Goal: Information Seeking & Learning: Learn about a topic

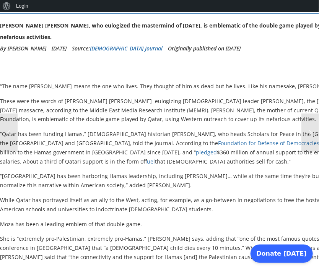
scroll to position [70, 0]
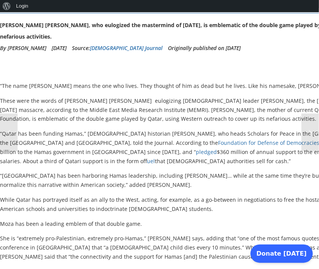
click at [174, 198] on p "While Qatar has portrayed itself as an ally to the West, acting, for example, a…" at bounding box center [227, 204] width 455 height 18
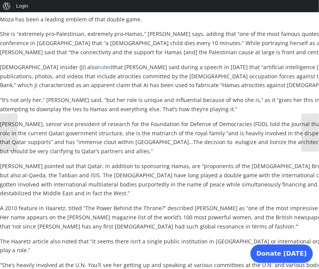
scroll to position [275, 0]
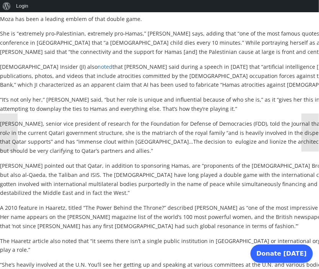
click at [197, 165] on p "[PERSON_NAME] pointed out that Qatar, in addition to sponsoring Hamas, are “pro…" at bounding box center [227, 179] width 455 height 36
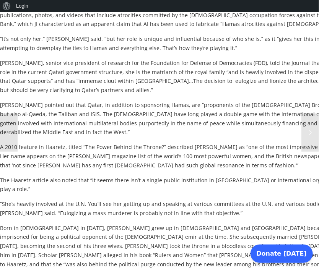
scroll to position [336, 0]
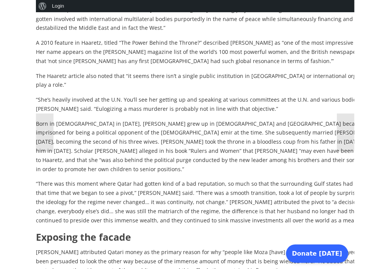
scroll to position [440, 0]
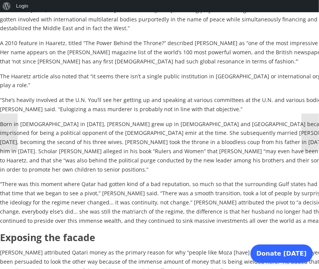
click at [229, 96] on p "“She’s heavily involved at the U.N. You’ll see her getting up and speaking at v…" at bounding box center [227, 105] width 455 height 18
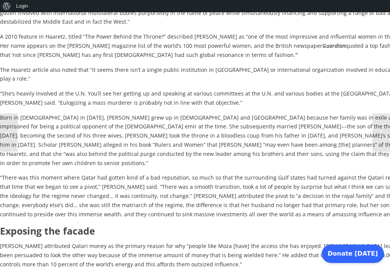
scroll to position [448, 0]
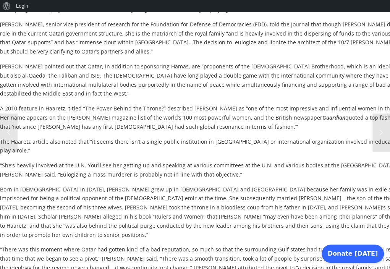
scroll to position [373, 0]
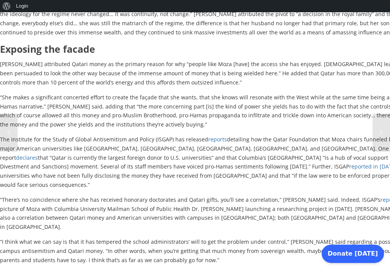
scroll to position [629, 0]
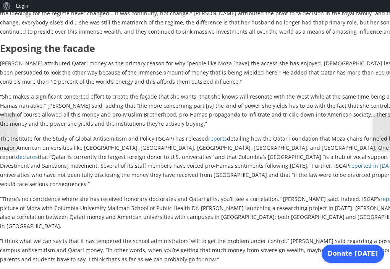
drag, startPoint x: 4, startPoint y: 71, endPoint x: 56, endPoint y: 88, distance: 54.7
copy p "he’s heavily involved at the U.N. You’ll see her getting up and speaking at var…"
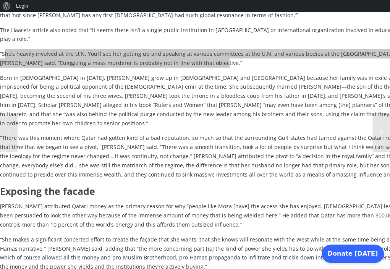
scroll to position [486, 0]
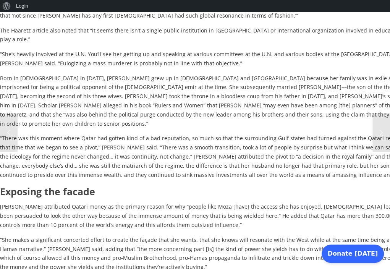
drag, startPoint x: 48, startPoint y: 48, endPoint x: 265, endPoint y: 51, distance: 216.8
copy p "senior vice president of research for the Foundation for Defense of Democracies…"
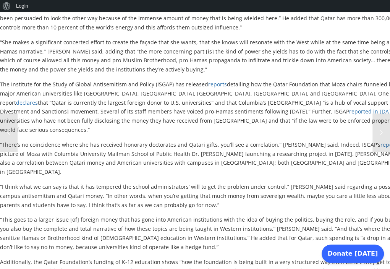
scroll to position [685, 0]
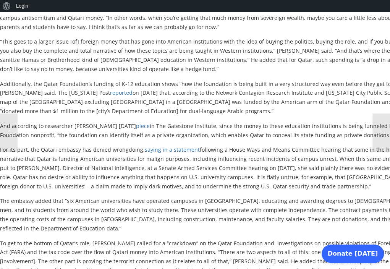
scroll to position [864, 0]
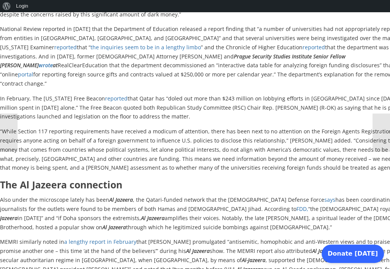
scroll to position [1188, 0]
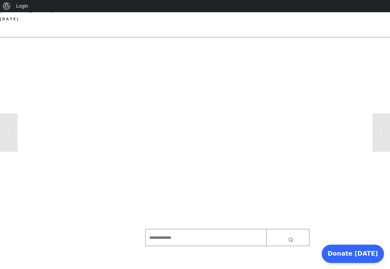
scroll to position [2323, 0]
